Goal: Find specific page/section: Find specific page/section

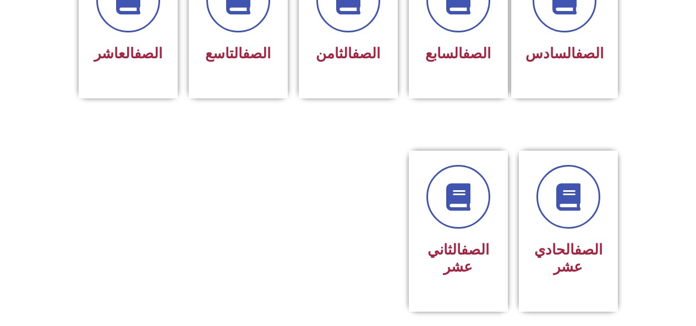
scroll to position [509, 0]
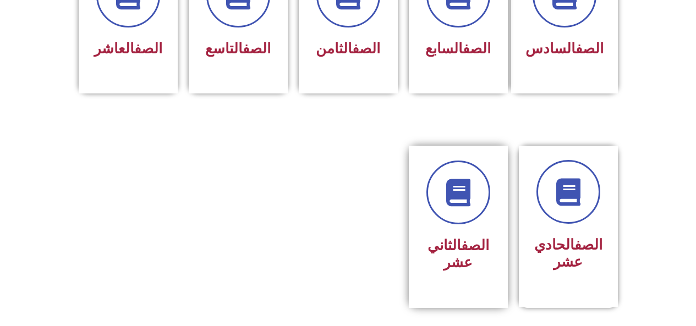
click at [461, 237] on link "الصف" at bounding box center [475, 245] width 28 height 17
click at [575, 237] on link "الصف" at bounding box center [589, 245] width 28 height 17
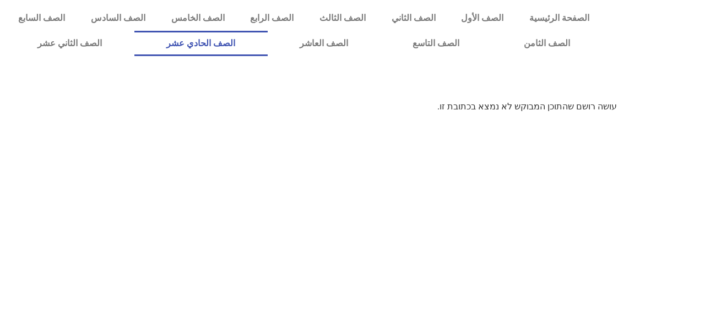
click at [254, 41] on link "الصف الحادي عشر" at bounding box center [200, 43] width 133 height 25
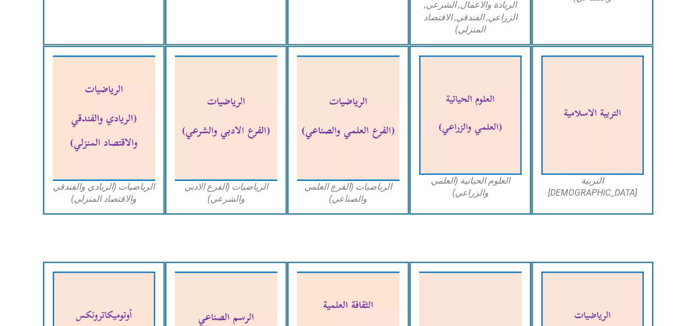
scroll to position [683, 0]
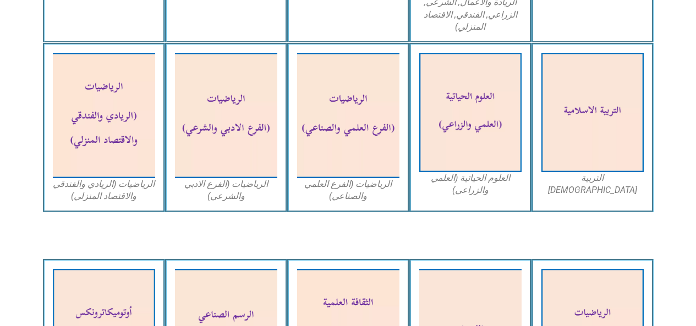
click at [465, 148] on img at bounding box center [470, 112] width 102 height 119
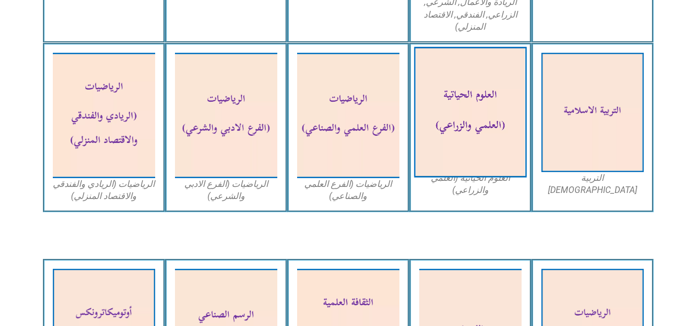
click at [466, 194] on figcaption "العلوم الحياتية (العلمي والزراعي)" at bounding box center [470, 184] width 102 height 25
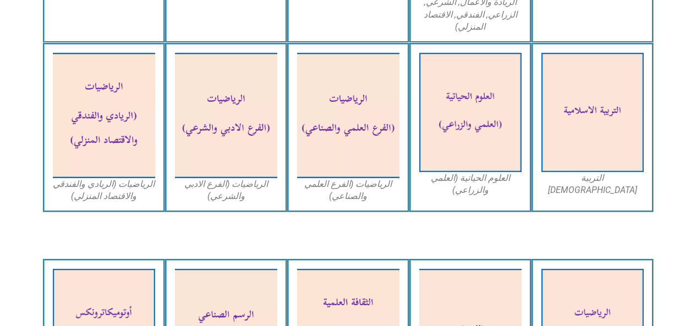
click at [462, 188] on figcaption "العلوم الحياتية (العلمي والزراعي)" at bounding box center [470, 184] width 102 height 25
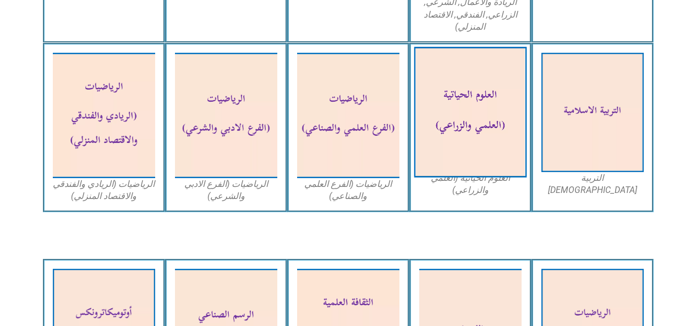
click at [442, 166] on img at bounding box center [470, 112] width 113 height 131
click at [445, 162] on img at bounding box center [470, 112] width 113 height 131
click at [454, 169] on img at bounding box center [470, 112] width 113 height 131
click at [459, 174] on img at bounding box center [470, 112] width 113 height 131
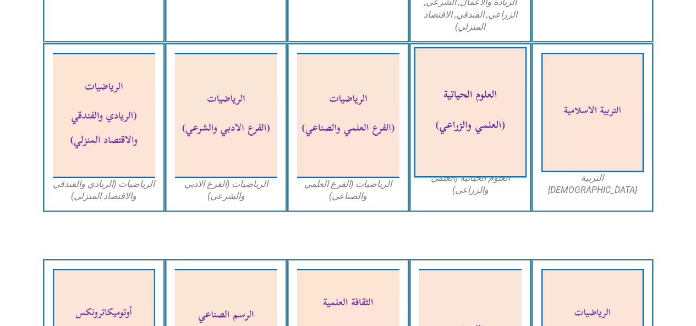
click at [463, 177] on img at bounding box center [470, 112] width 113 height 131
click at [466, 178] on img at bounding box center [470, 112] width 113 height 131
click at [468, 188] on figcaption "العلوم الحياتية (العلمي والزراعي)" at bounding box center [470, 184] width 102 height 25
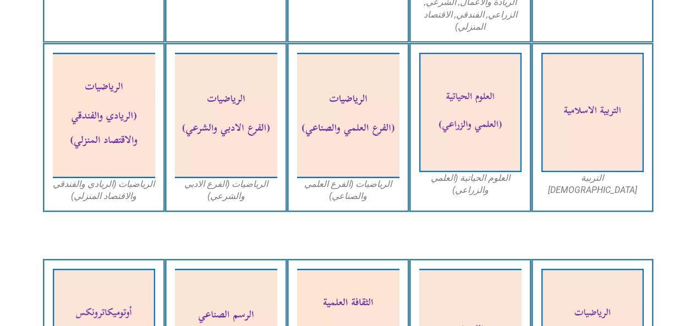
click at [467, 172] on img at bounding box center [470, 112] width 102 height 119
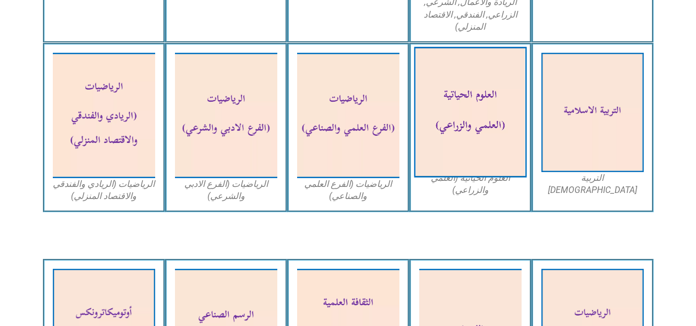
click at [466, 171] on img at bounding box center [470, 112] width 113 height 131
click at [466, 163] on img at bounding box center [470, 112] width 113 height 131
click at [462, 139] on img at bounding box center [470, 112] width 113 height 131
click at [480, 146] on img at bounding box center [470, 112] width 113 height 131
click at [465, 152] on img at bounding box center [470, 112] width 113 height 131
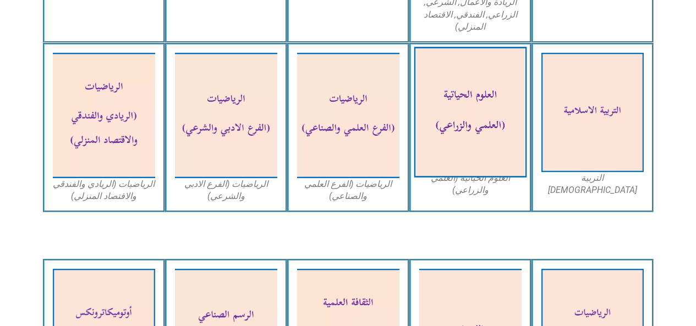
click at [462, 155] on img at bounding box center [470, 112] width 113 height 131
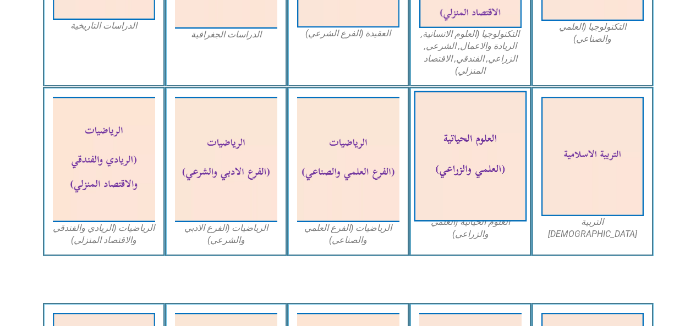
scroll to position [639, 0]
click at [453, 179] on img at bounding box center [470, 156] width 113 height 131
click at [450, 176] on img at bounding box center [470, 156] width 113 height 131
click at [455, 181] on img at bounding box center [470, 156] width 113 height 131
click at [451, 187] on img at bounding box center [470, 156] width 113 height 131
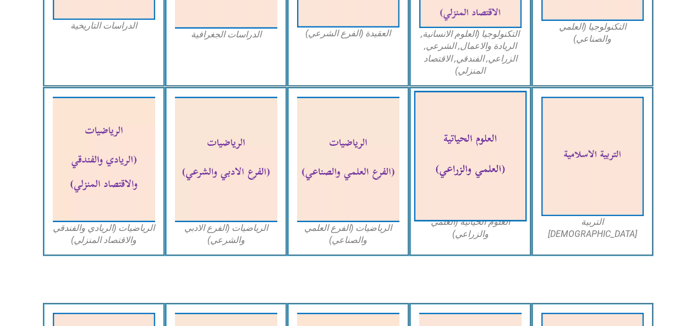
click at [457, 186] on img at bounding box center [470, 156] width 113 height 131
click at [456, 203] on img at bounding box center [470, 156] width 113 height 131
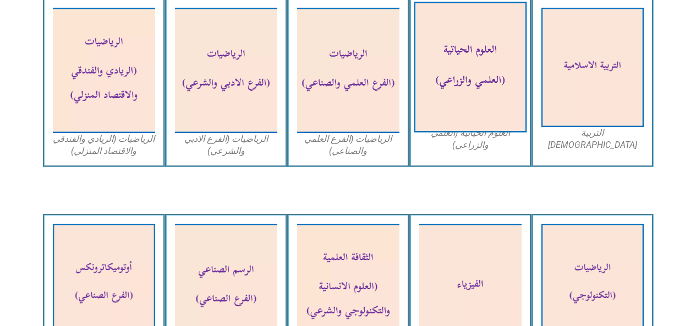
scroll to position [734, 0]
